Goal: Task Accomplishment & Management: Complete application form

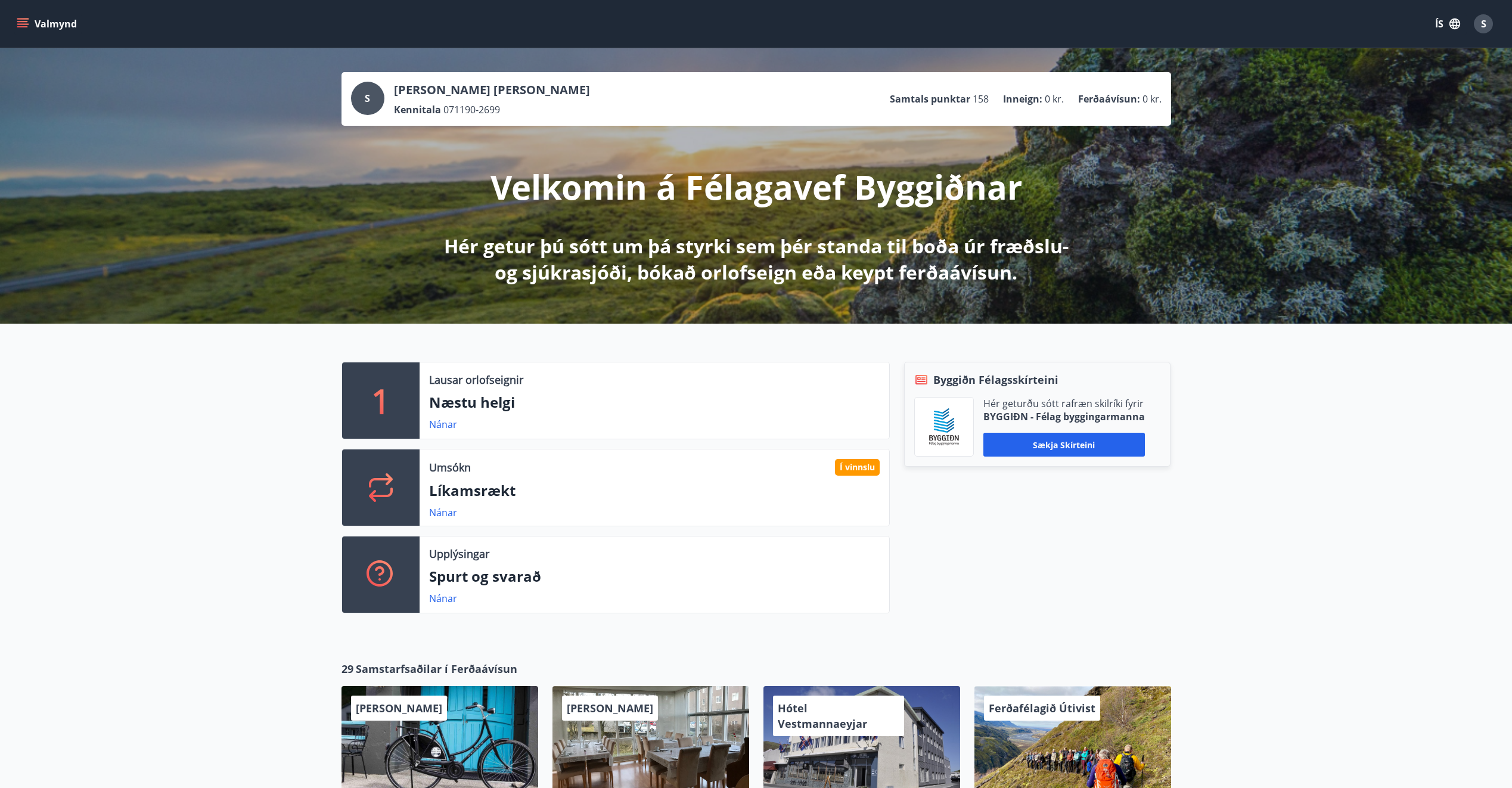
click at [22, 23] on icon "menu" at bounding box center [23, 23] width 12 height 12
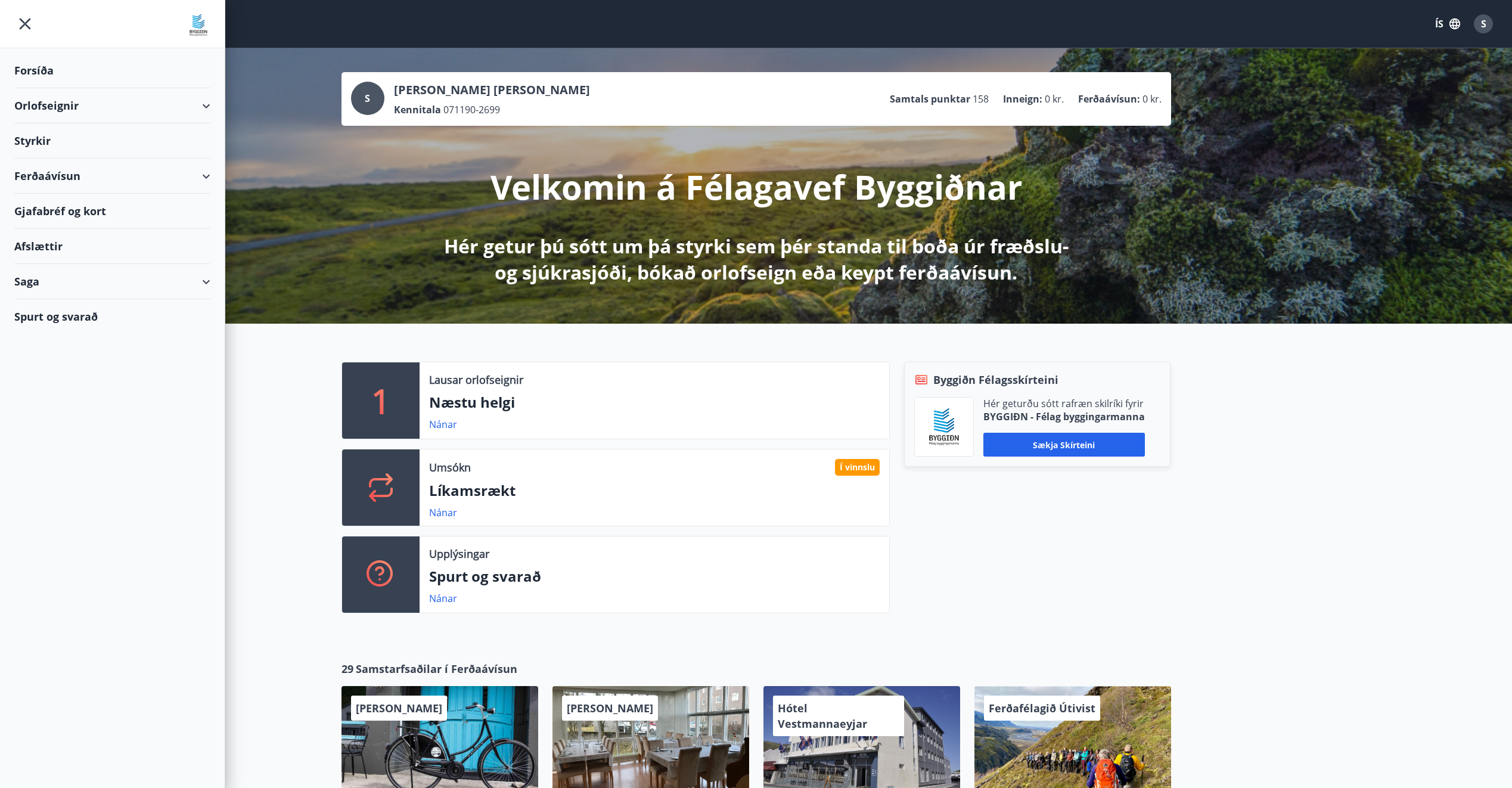
click at [46, 88] on div "Styrkir" at bounding box center [112, 71] width 196 height 35
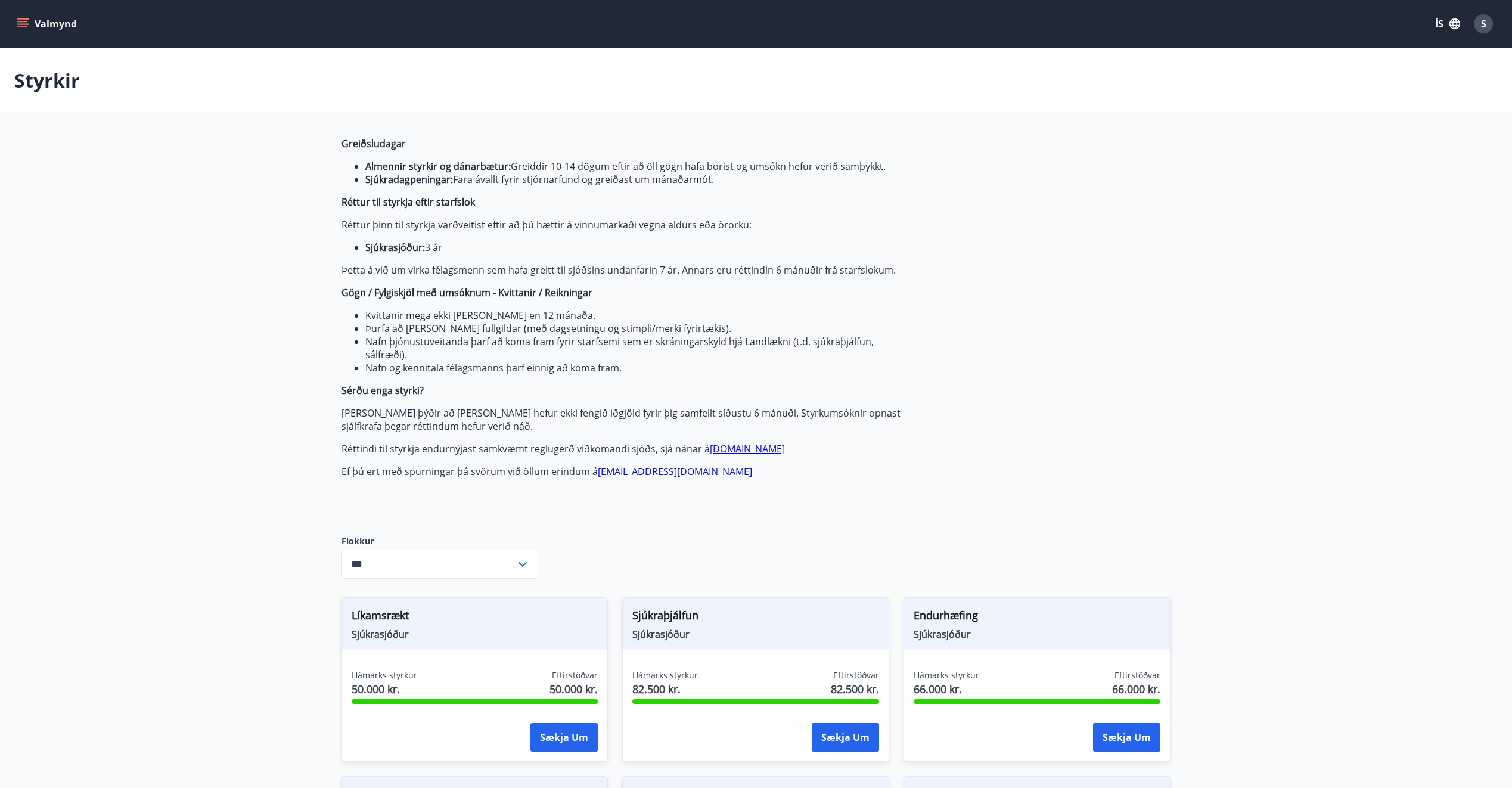
type input "***"
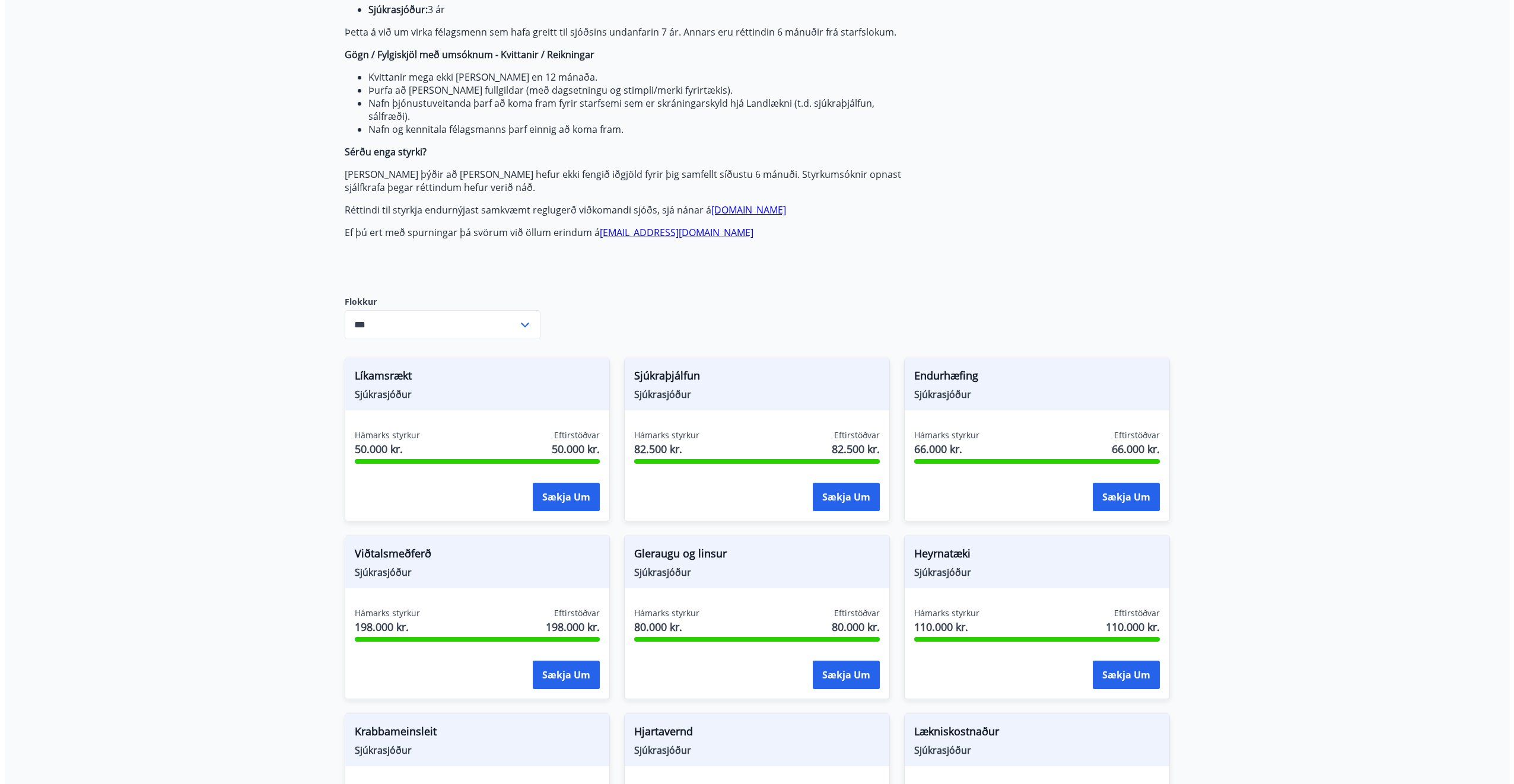
scroll to position [237, 0]
click at [646, 383] on span "Sjúkraþjálfun" at bounding box center [752, 377] width 245 height 20
click at [833, 495] on button "Sækja um" at bounding box center [842, 497] width 67 height 28
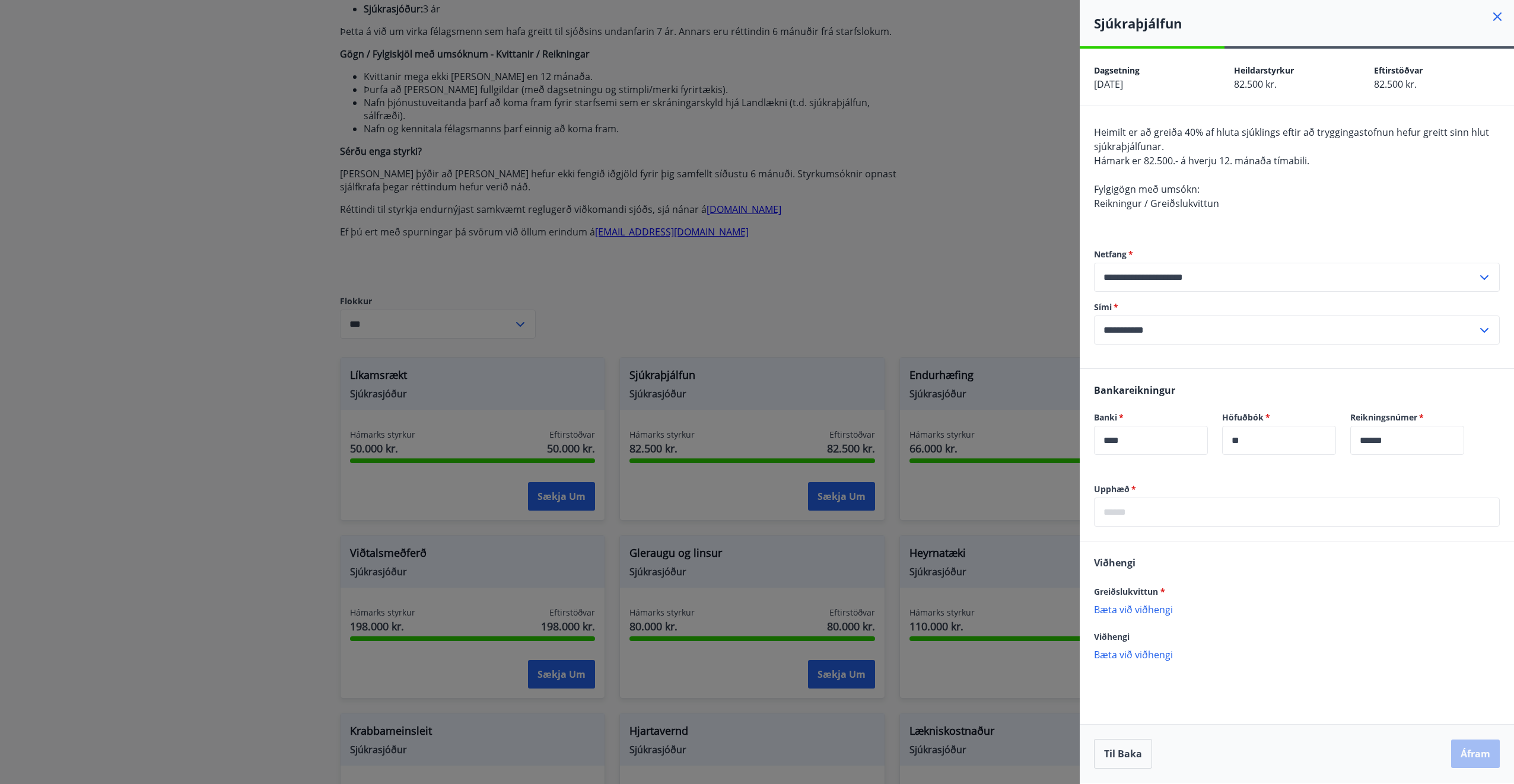
click at [69, 315] on div at bounding box center [757, 392] width 1514 height 784
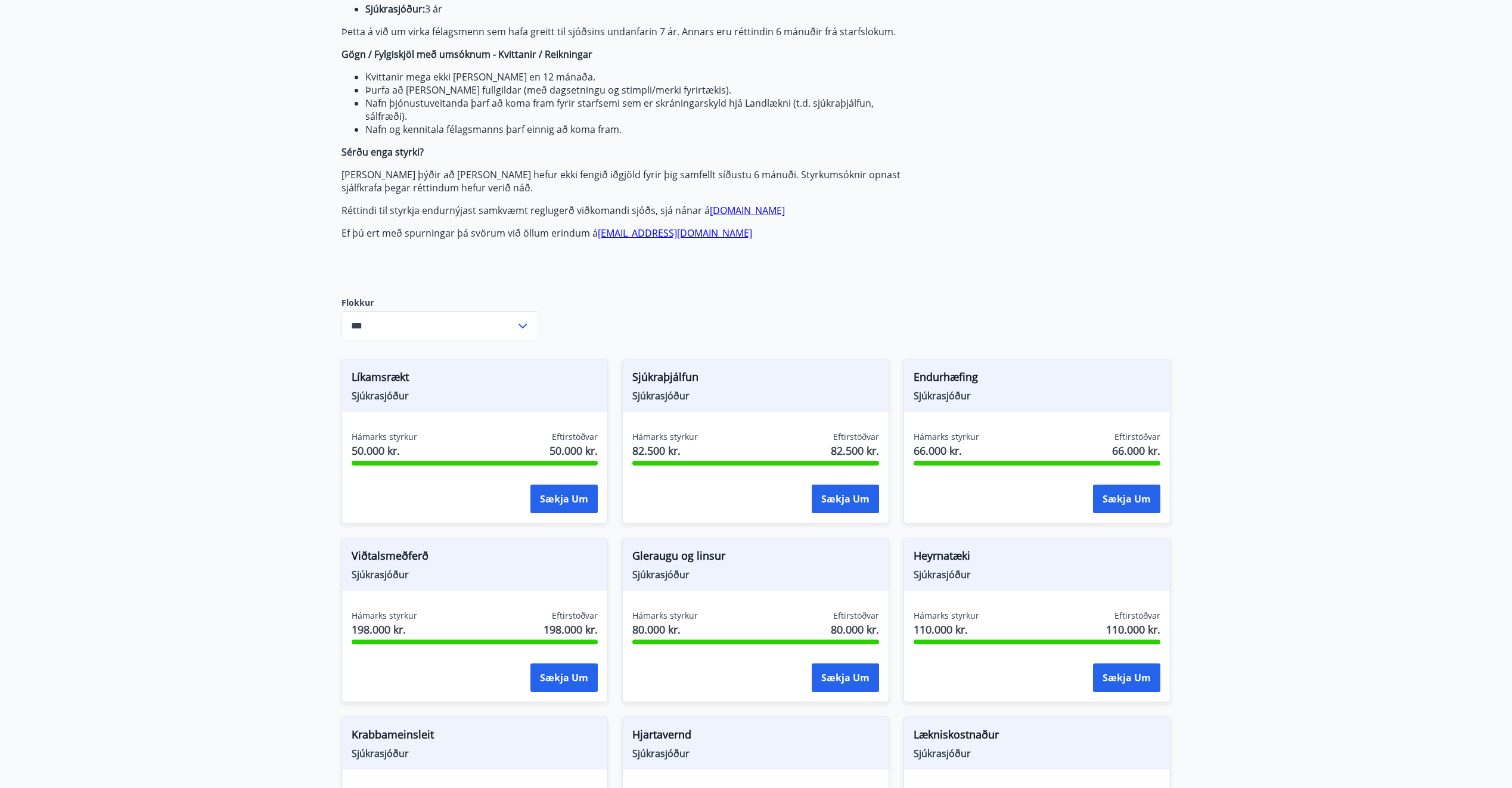
click at [967, 398] on span "Sjúkrasjóður" at bounding box center [1036, 396] width 247 height 13
click at [941, 429] on div "Endurhæfing Sjúkrasjóður Hámarks styrkur 66.000 kr. Eftirstöðvar 66.000 kr. Sæk…" at bounding box center [1037, 441] width 267 height 165
click at [945, 388] on span "Endurhæfing" at bounding box center [1036, 379] width 247 height 20
click at [951, 375] on span "Endurhæfing" at bounding box center [1036, 379] width 247 height 20
click at [1147, 501] on button "Sækja um" at bounding box center [1127, 499] width 68 height 29
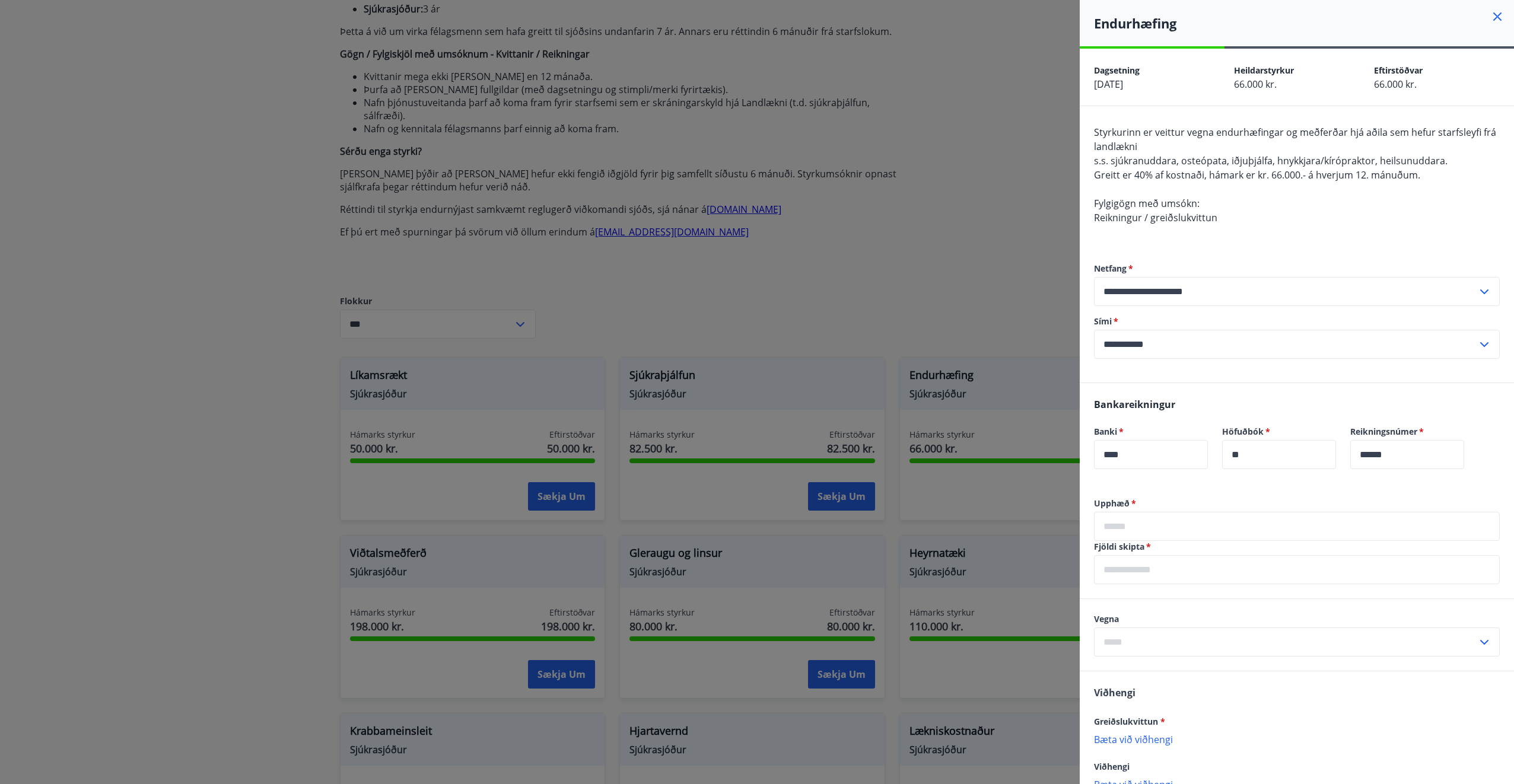
click at [1232, 534] on input "text" at bounding box center [1296, 526] width 406 height 29
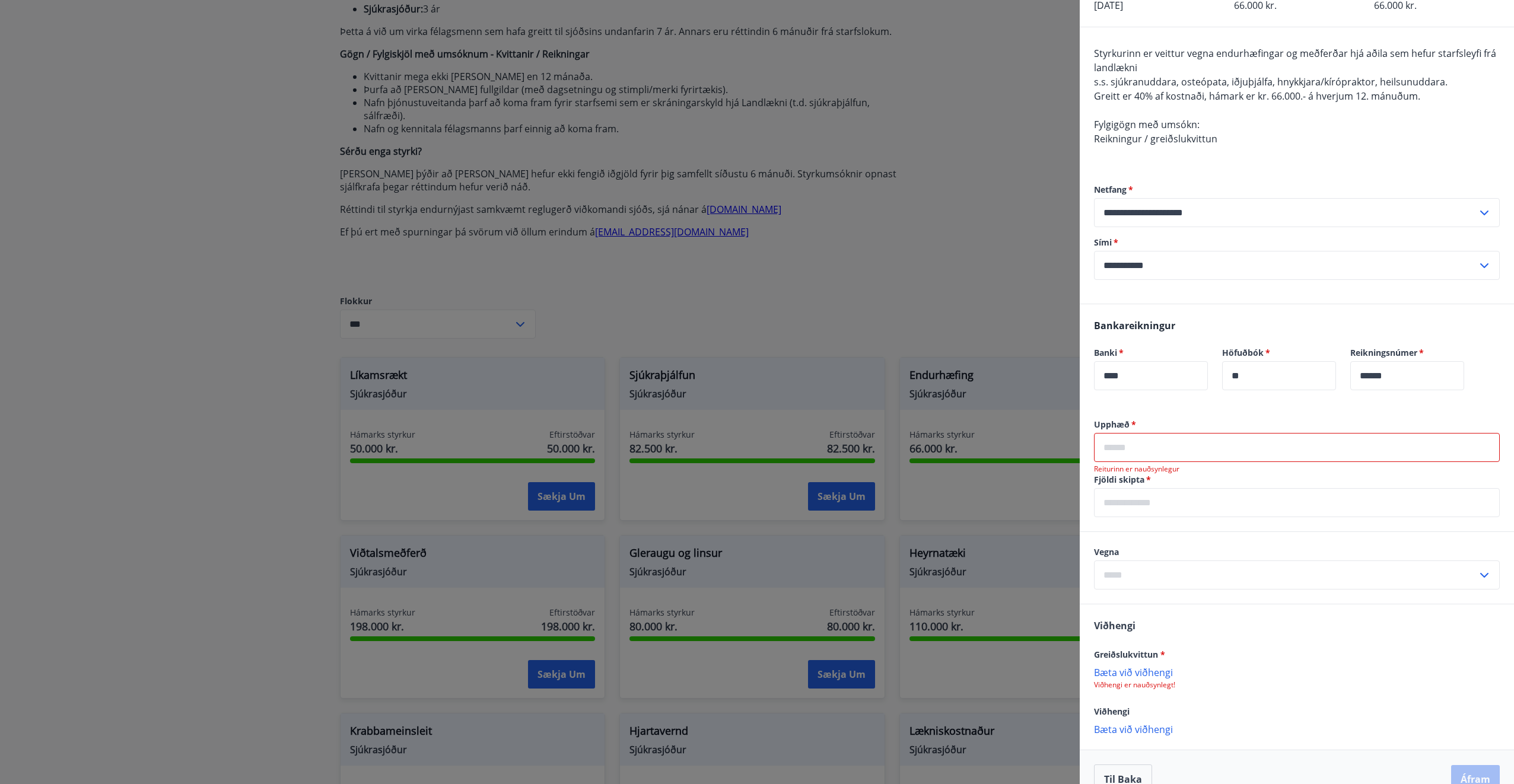
scroll to position [103, 0]
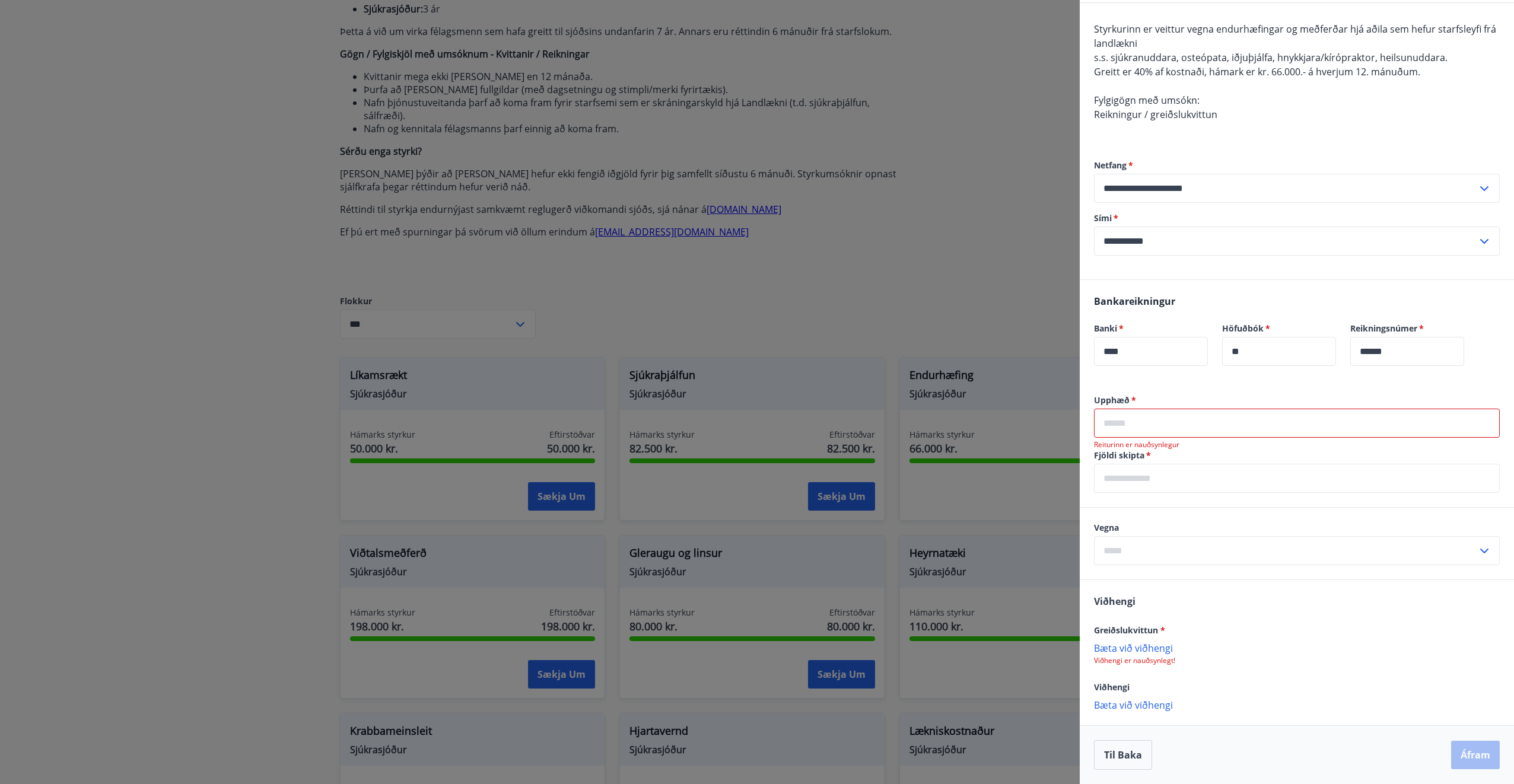
click at [1139, 651] on p "Bæta við viðhengi" at bounding box center [1296, 647] width 406 height 12
click at [1184, 421] on input "text" at bounding box center [1296, 423] width 406 height 29
click at [1213, 515] on div "Vegna ​" at bounding box center [1296, 543] width 435 height 72
click at [1179, 423] on input "text" at bounding box center [1296, 423] width 406 height 29
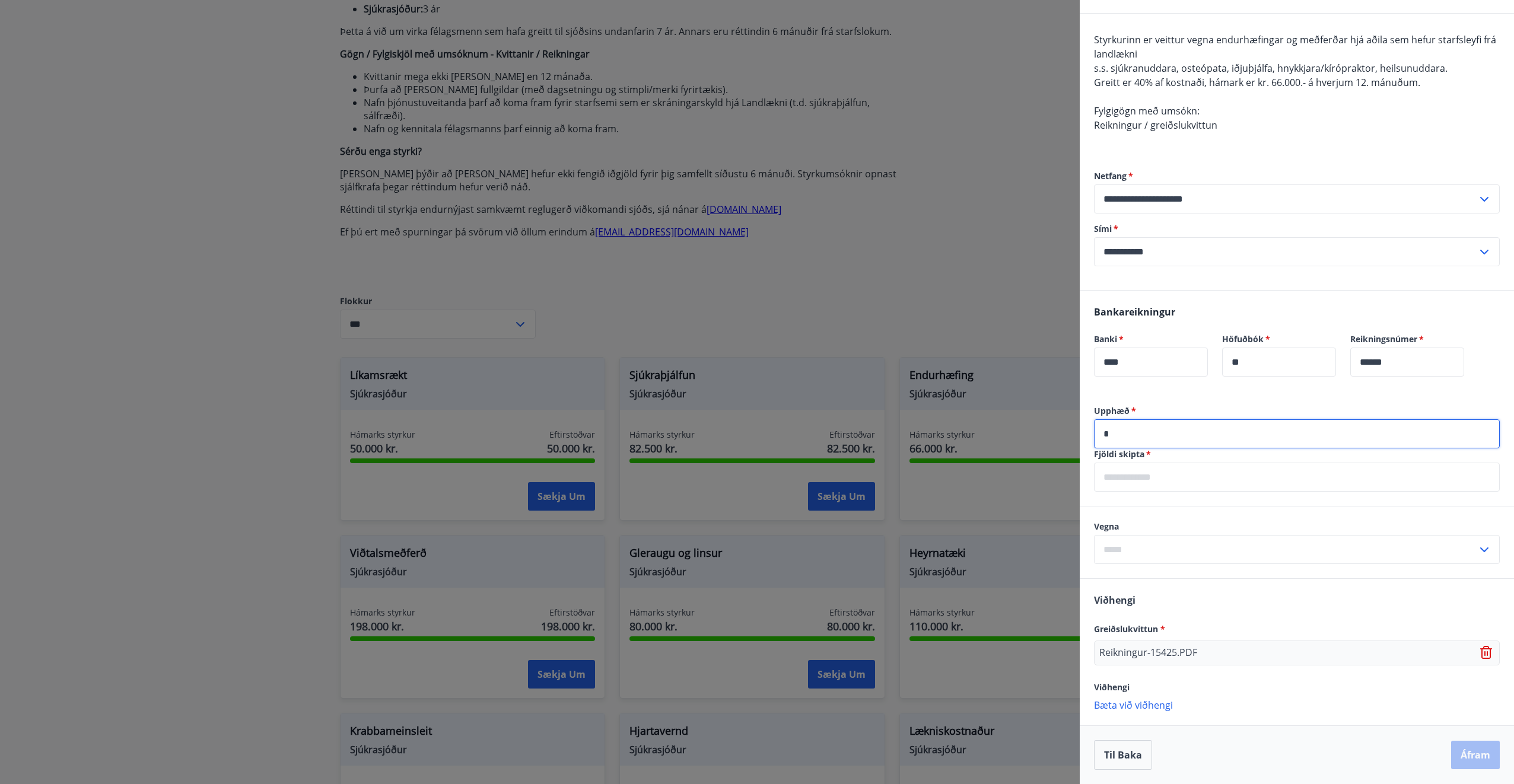
scroll to position [93, 0]
type input "******"
click at [1144, 486] on input "text" at bounding box center [1296, 477] width 406 height 29
type input "**"
click at [1183, 554] on input "text" at bounding box center [1285, 549] width 383 height 29
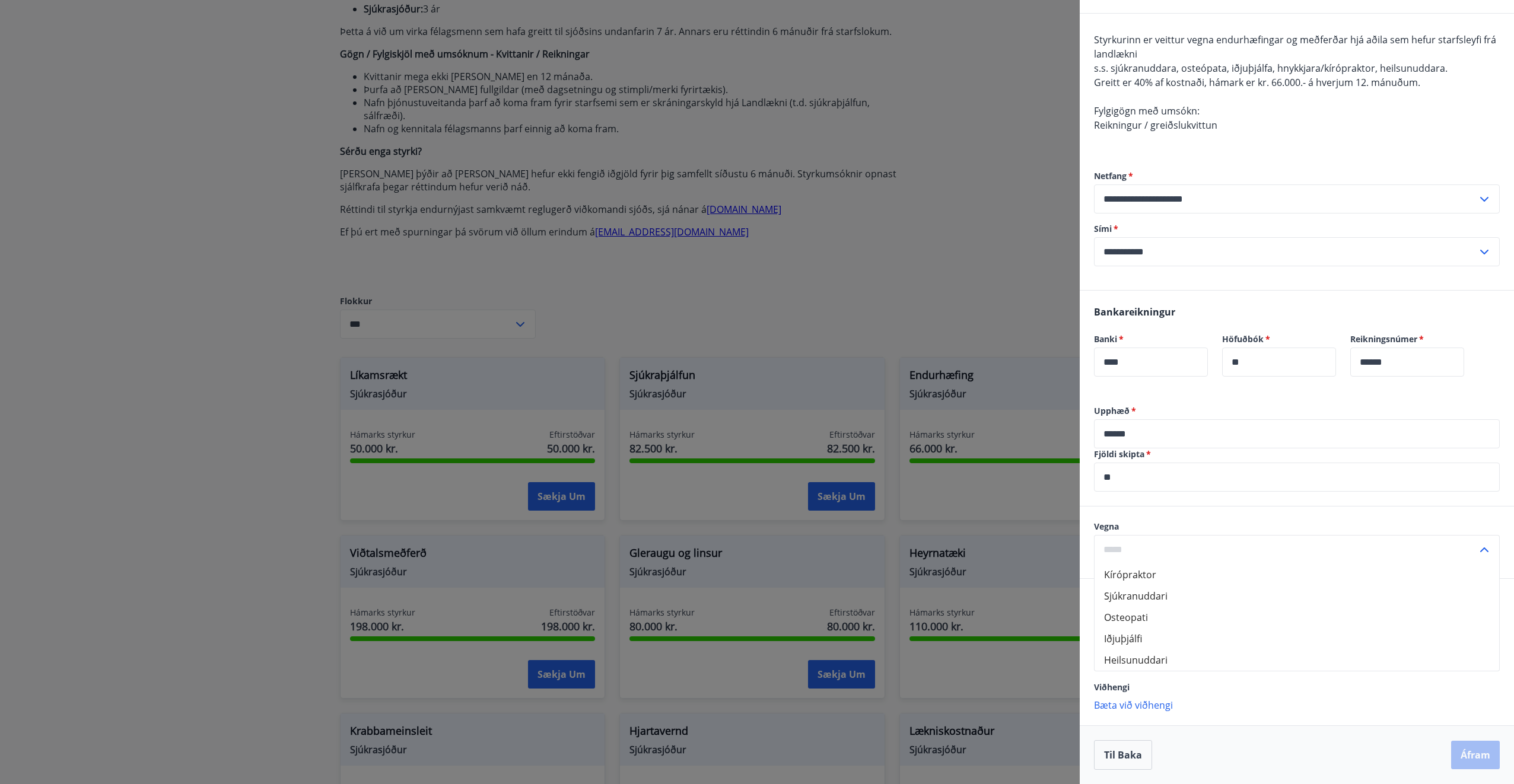
click at [1168, 579] on li "Kírópraktor" at bounding box center [1296, 574] width 405 height 21
type input "**********"
click at [1466, 757] on button "Áfram" at bounding box center [1475, 755] width 49 height 28
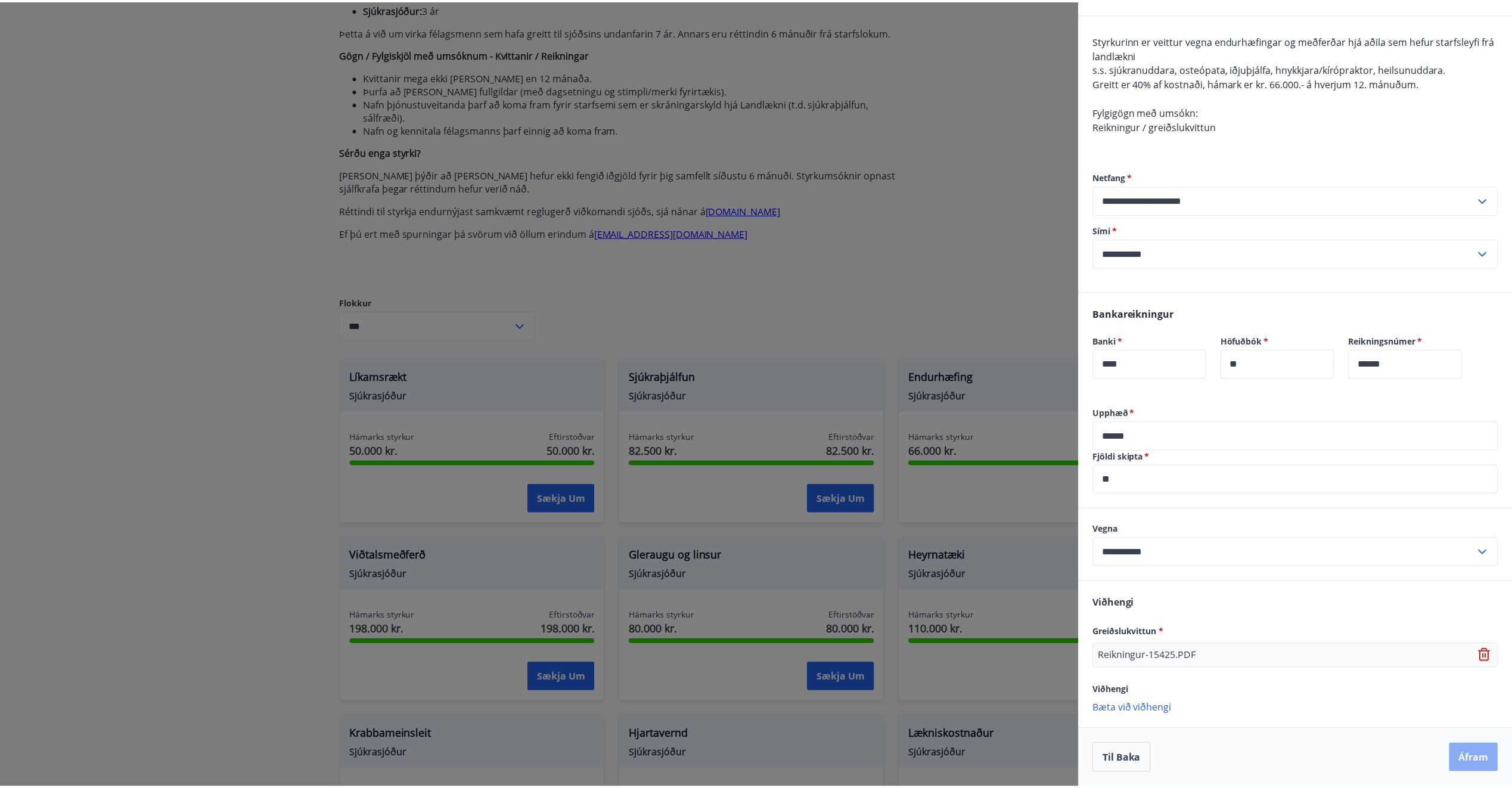
scroll to position [0, 0]
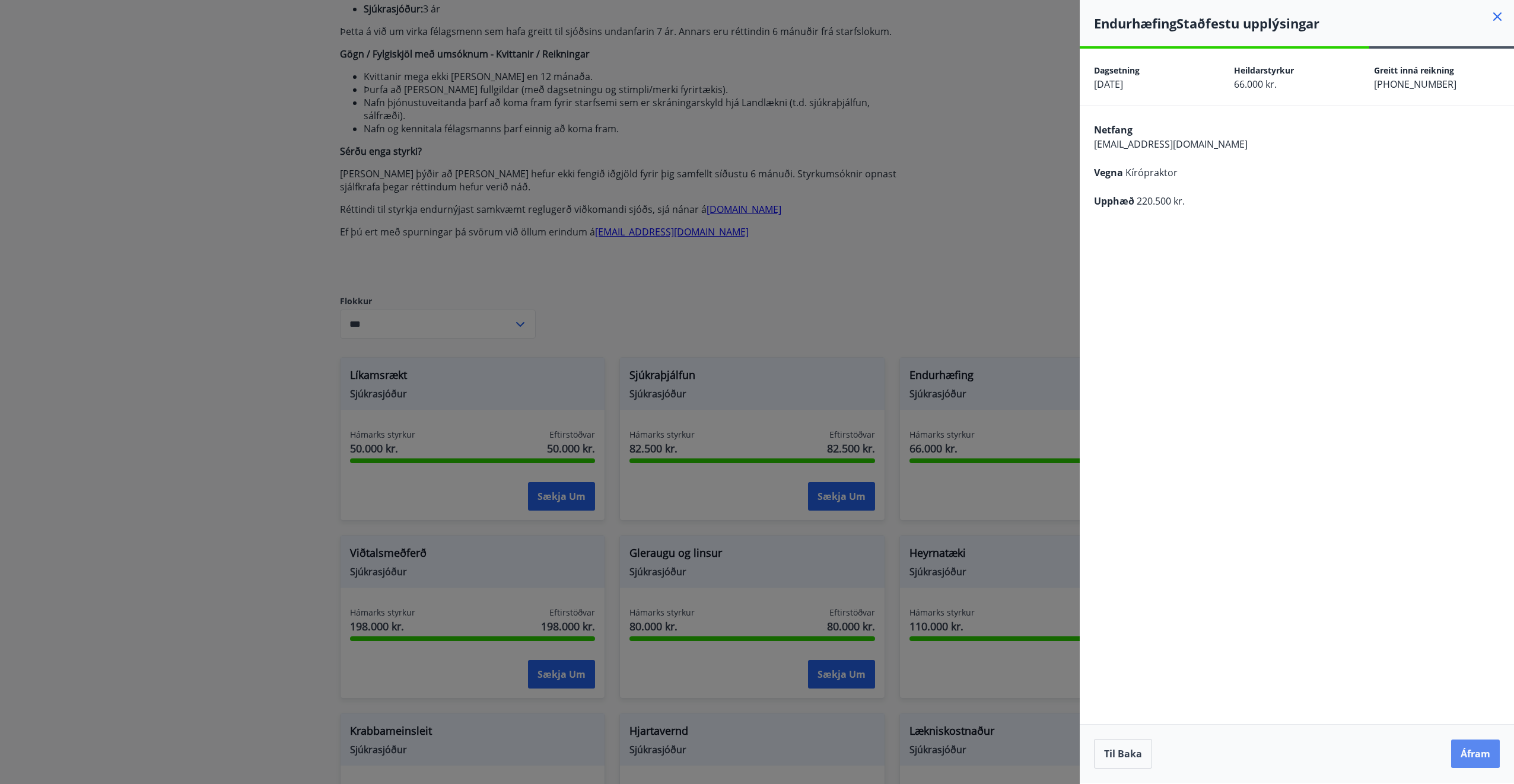
click at [1473, 754] on button "Áfram" at bounding box center [1475, 754] width 49 height 28
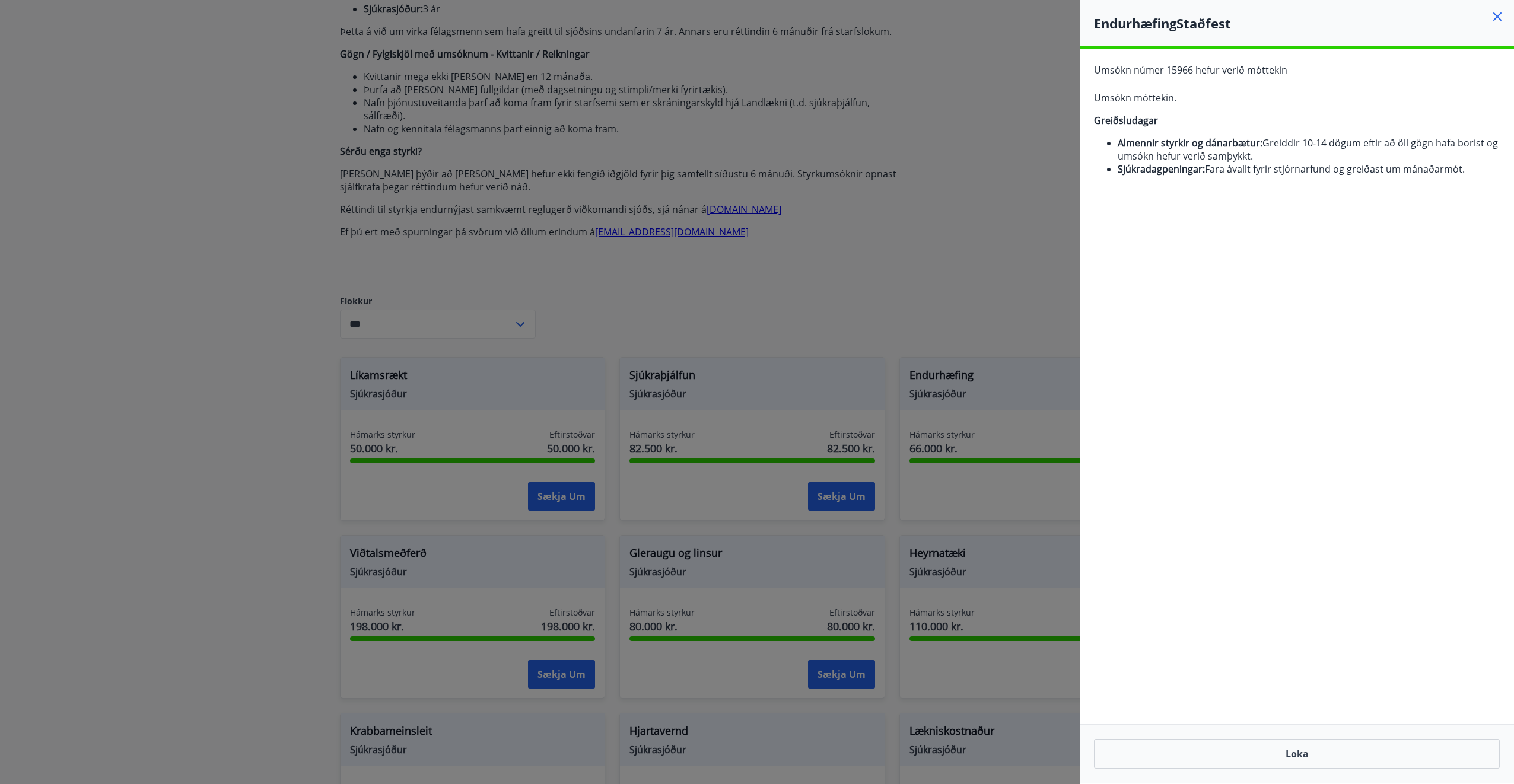
click at [974, 241] on div at bounding box center [757, 392] width 1514 height 784
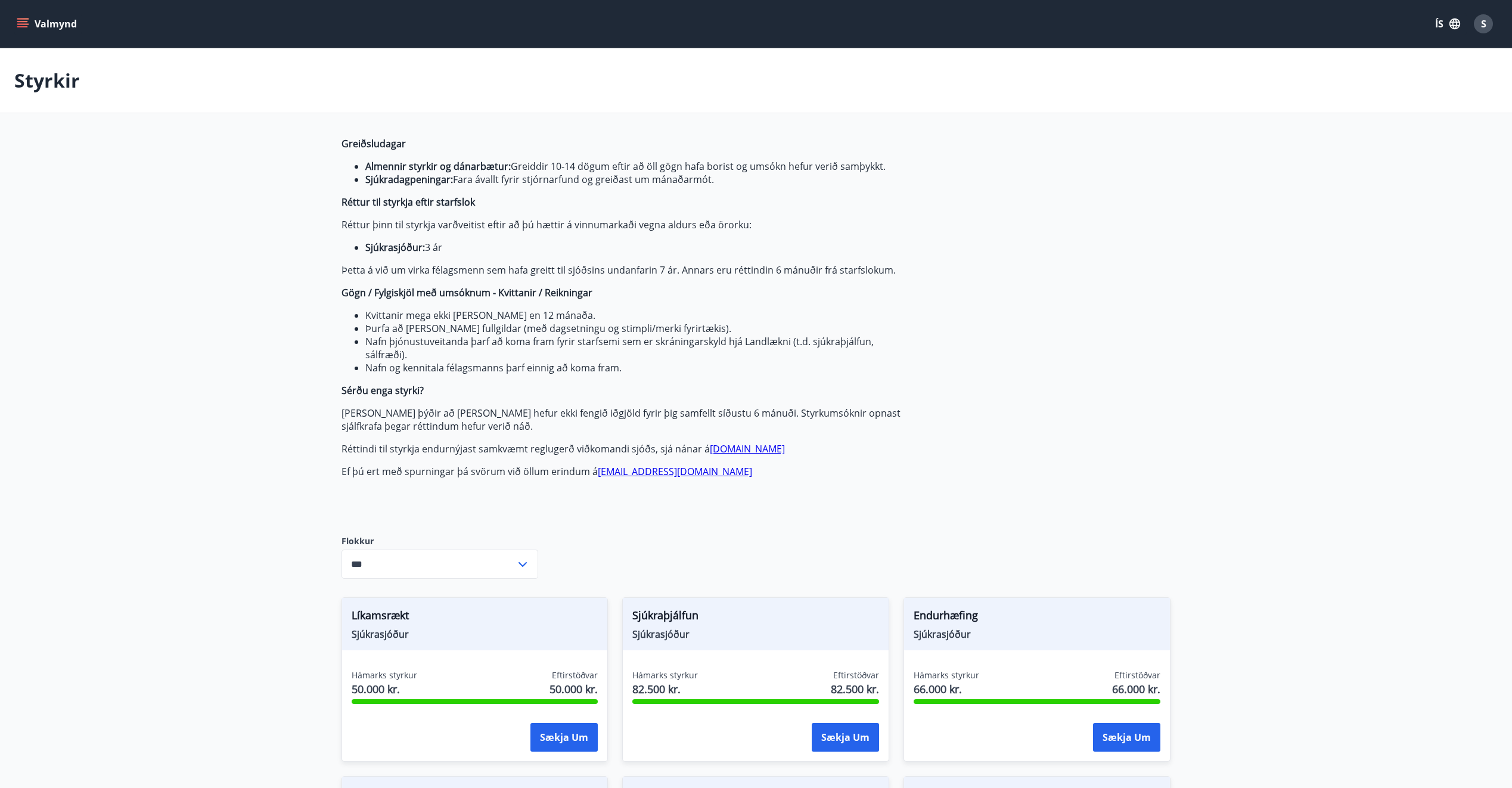
click at [38, 20] on button "Valmynd" at bounding box center [48, 23] width 68 height 21
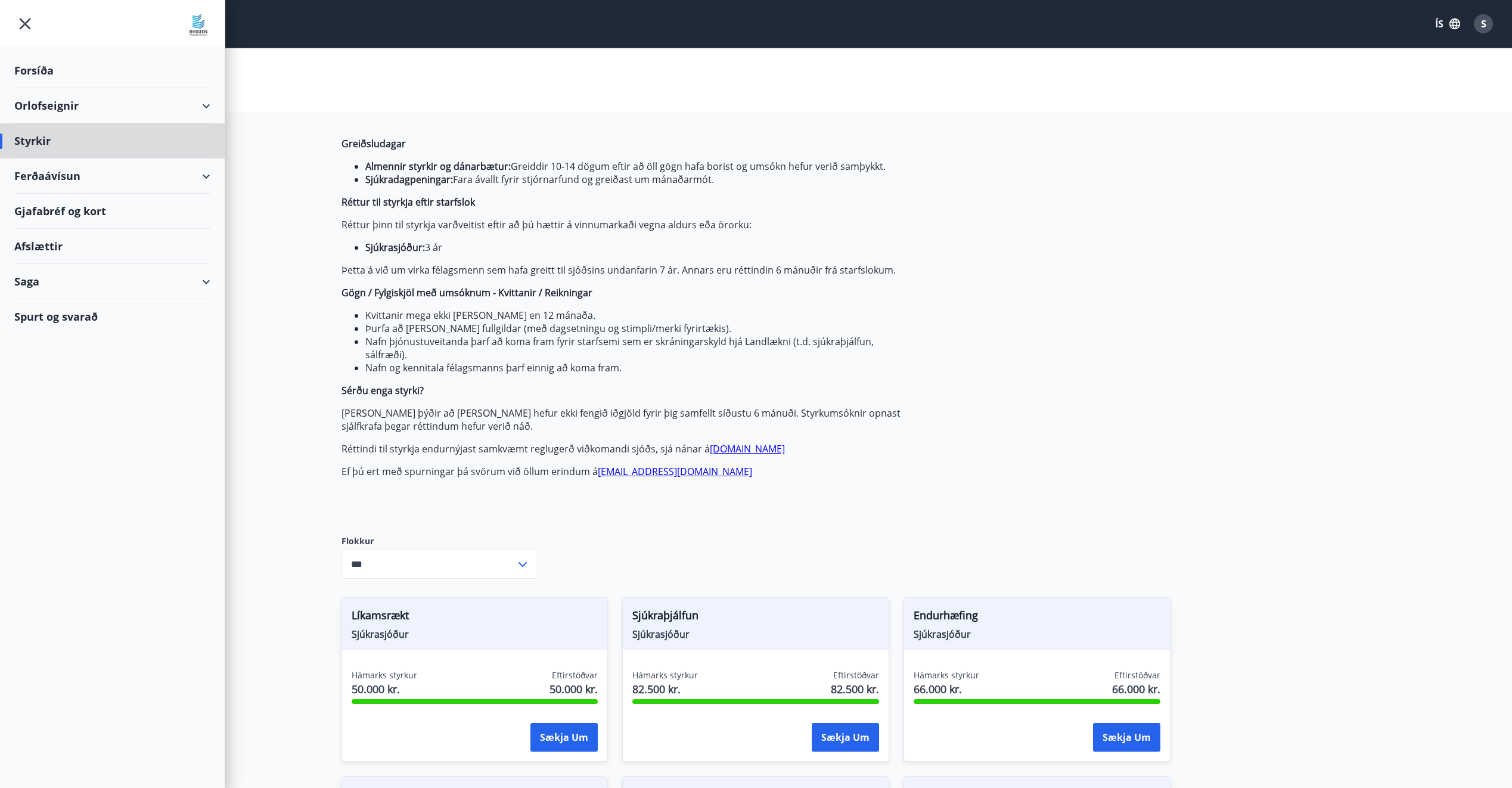
click at [59, 68] on div "Forsíða" at bounding box center [112, 71] width 196 height 35
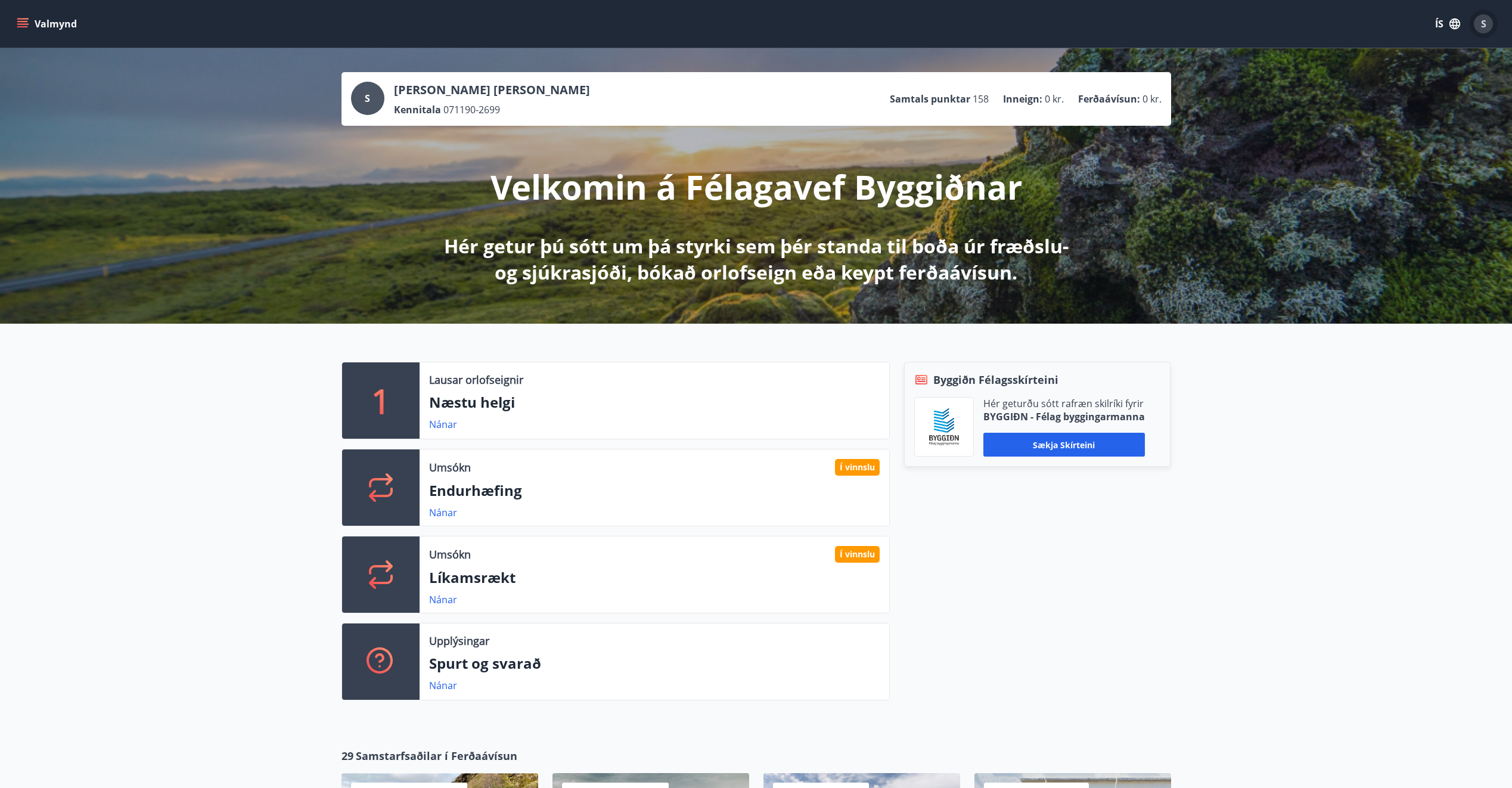
click at [1489, 26] on div "S" at bounding box center [1483, 23] width 19 height 19
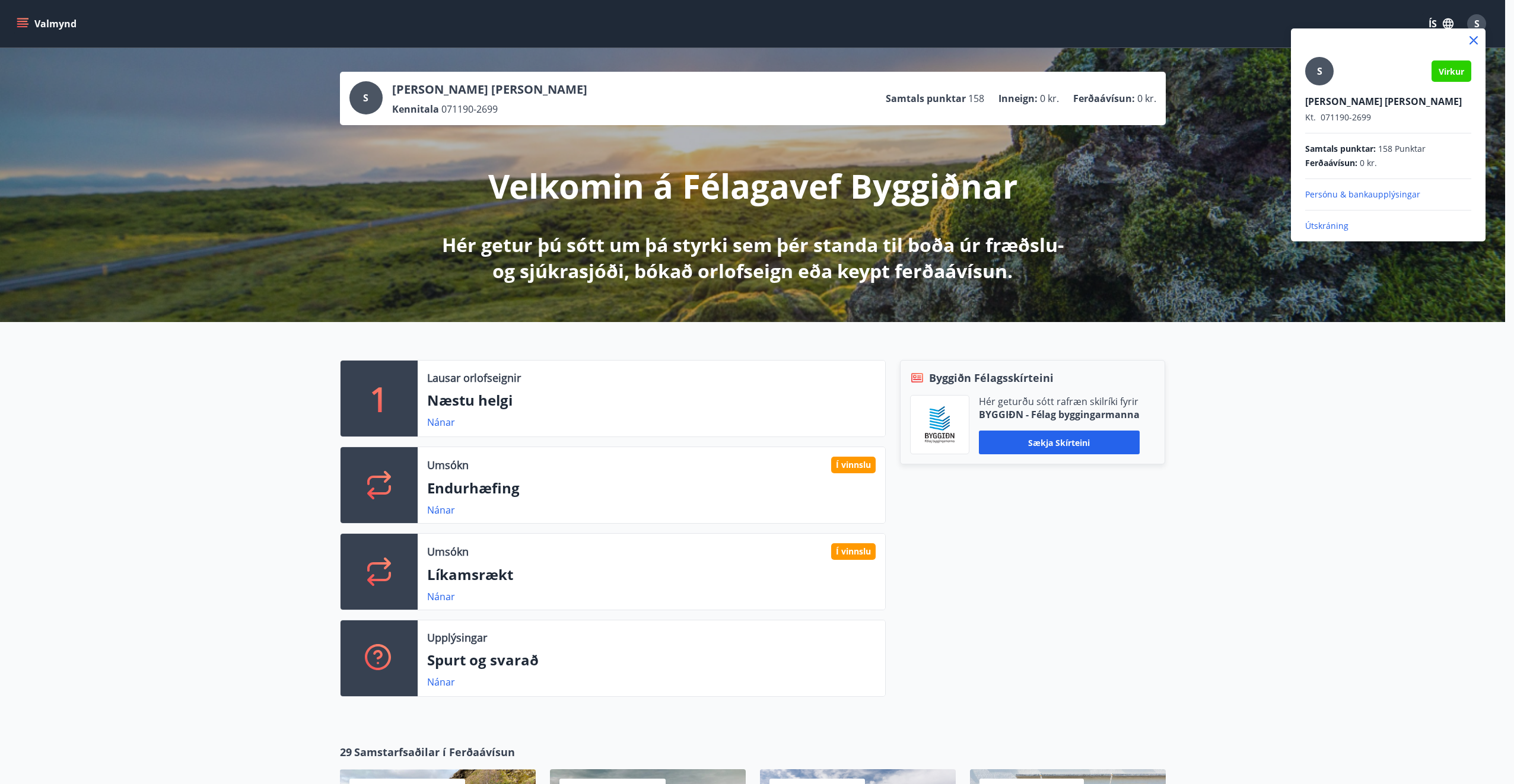
click at [1477, 44] on icon at bounding box center [1473, 40] width 8 height 8
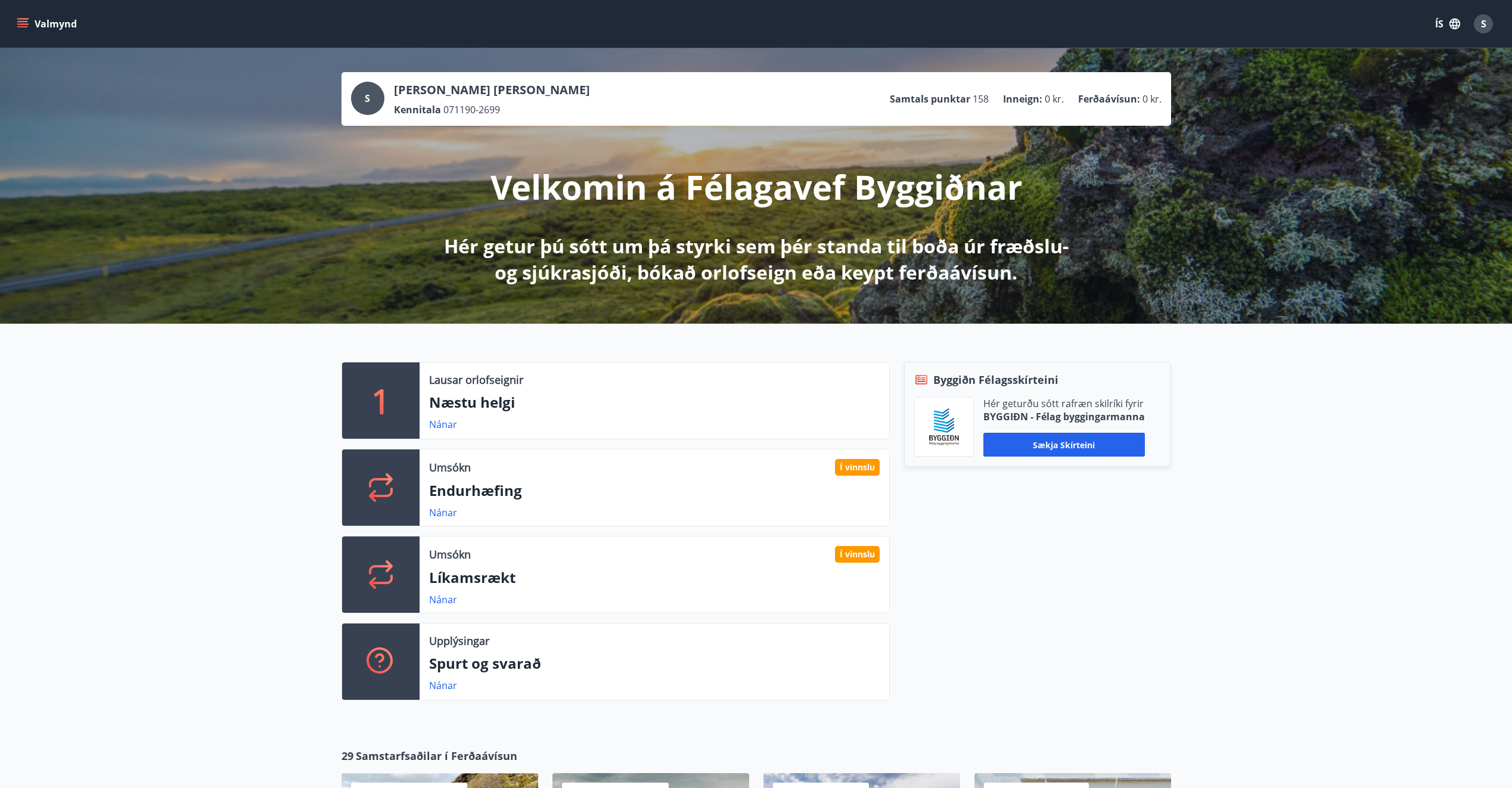
click at [29, 16] on button "Valmynd" at bounding box center [48, 23] width 68 height 21
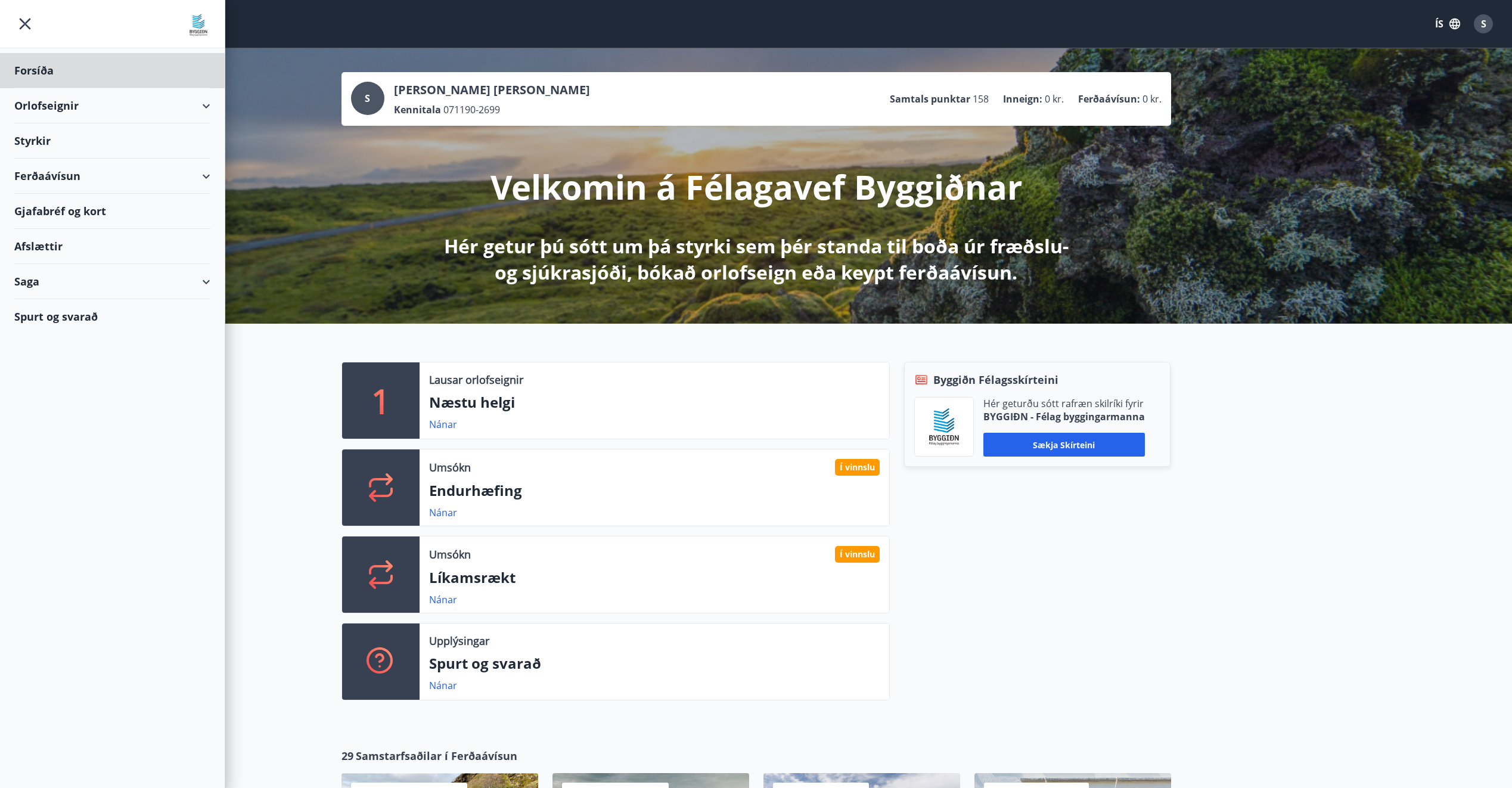
click at [53, 88] on div "Styrkir" at bounding box center [112, 71] width 196 height 35
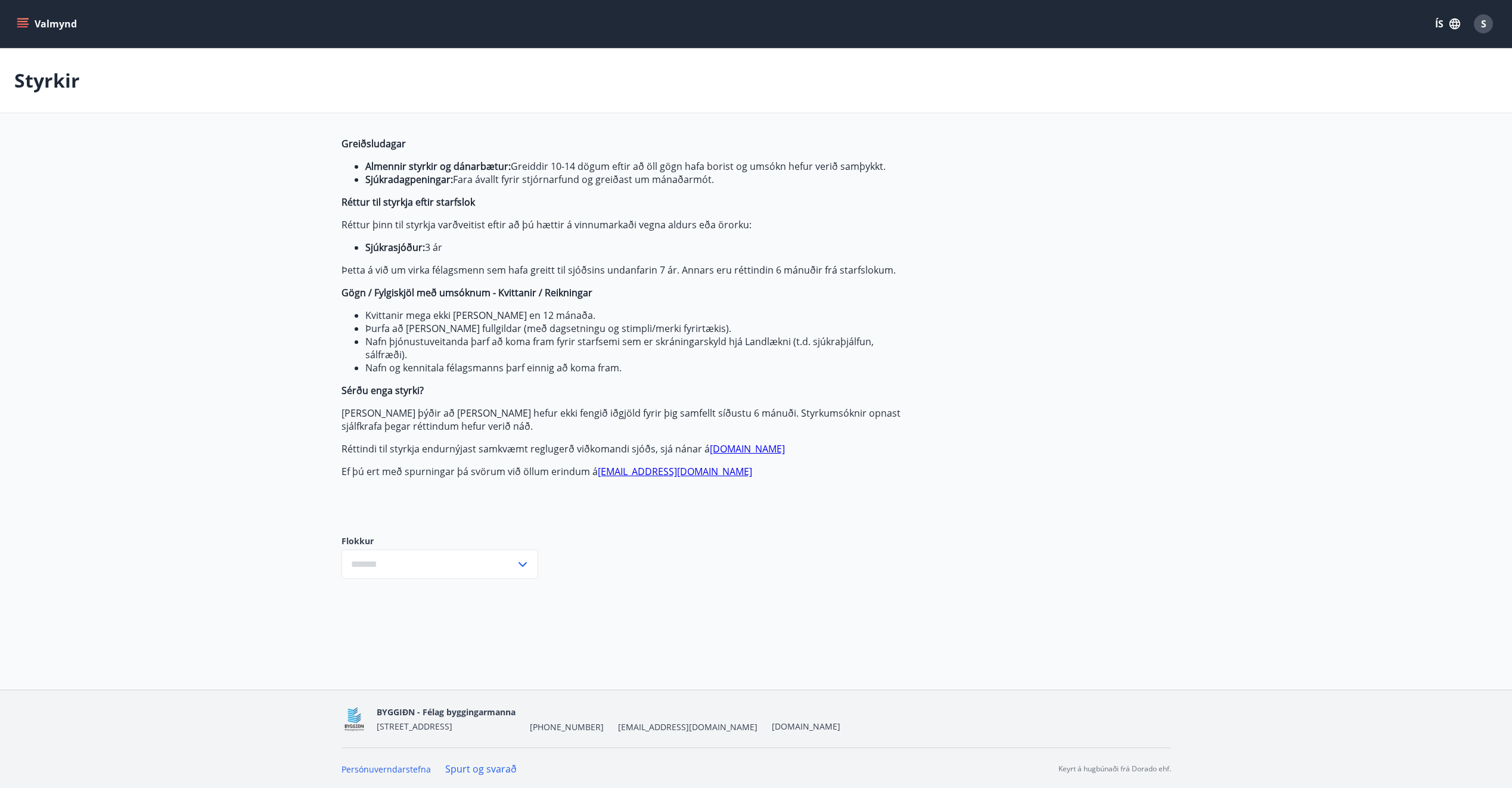
type input "***"
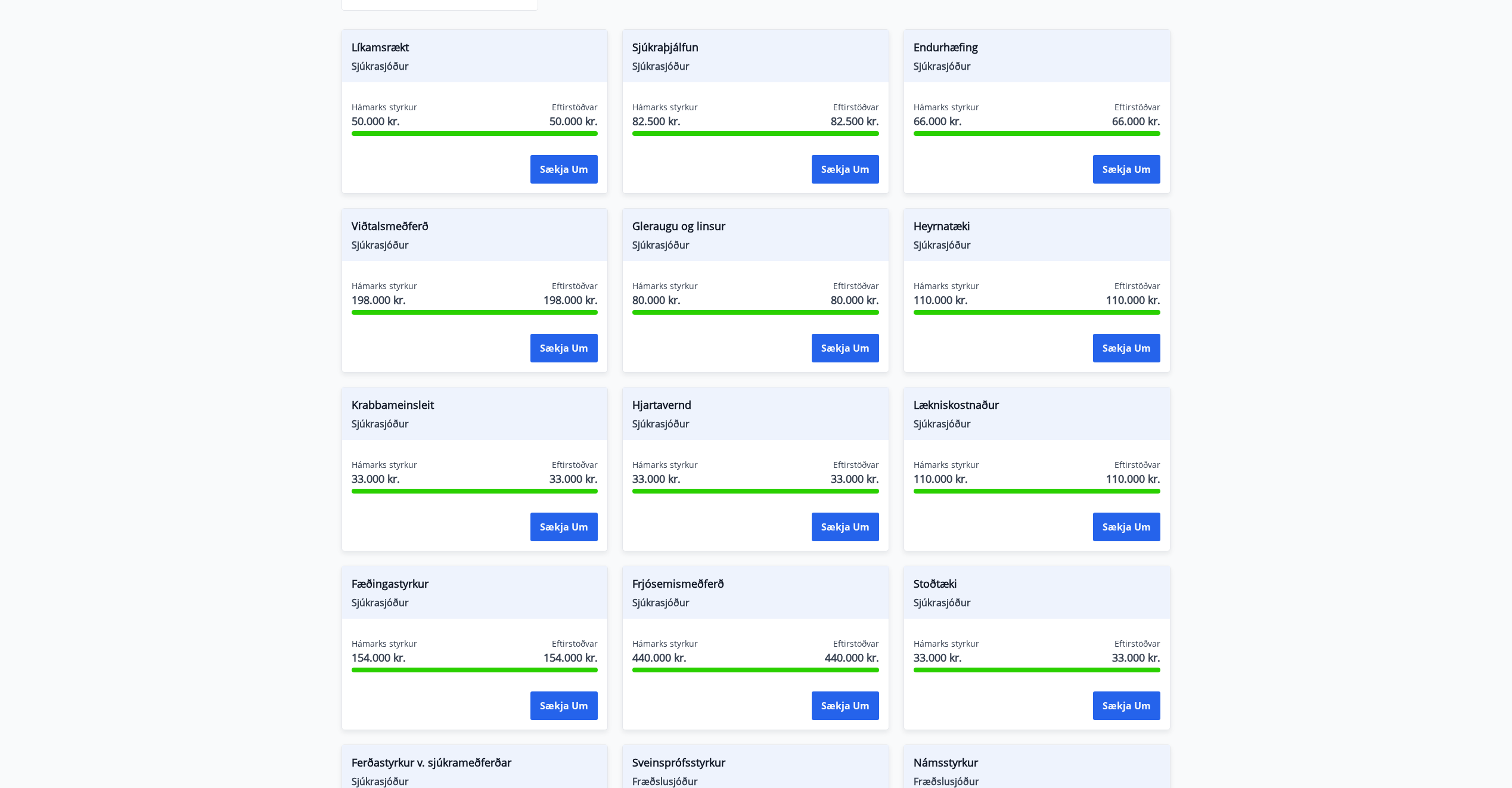
scroll to position [596, 0]
